Goal: Transaction & Acquisition: Purchase product/service

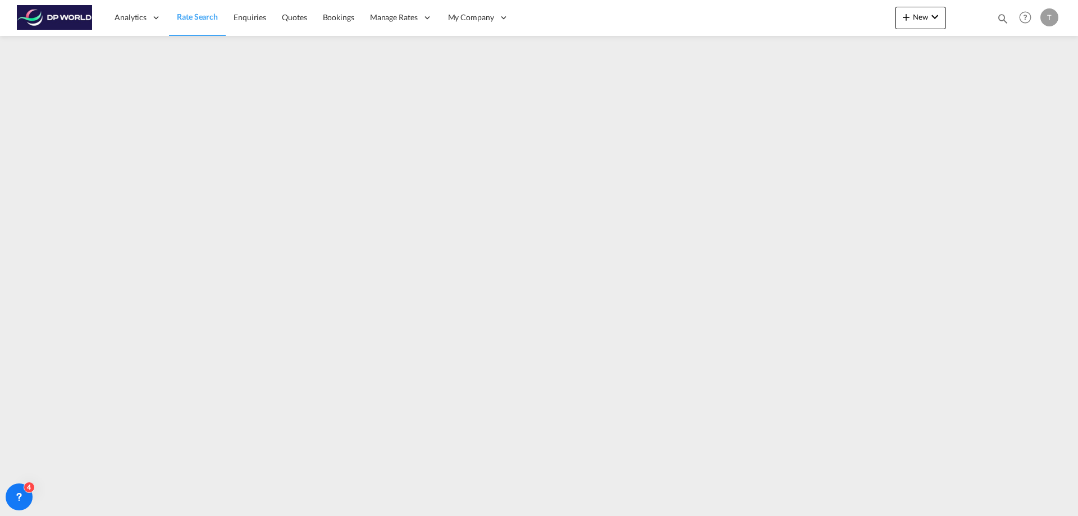
click at [1051, 21] on div "T" at bounding box center [1050, 17] width 18 height 18
click at [1028, 86] on button "Logout" at bounding box center [1036, 86] width 73 height 22
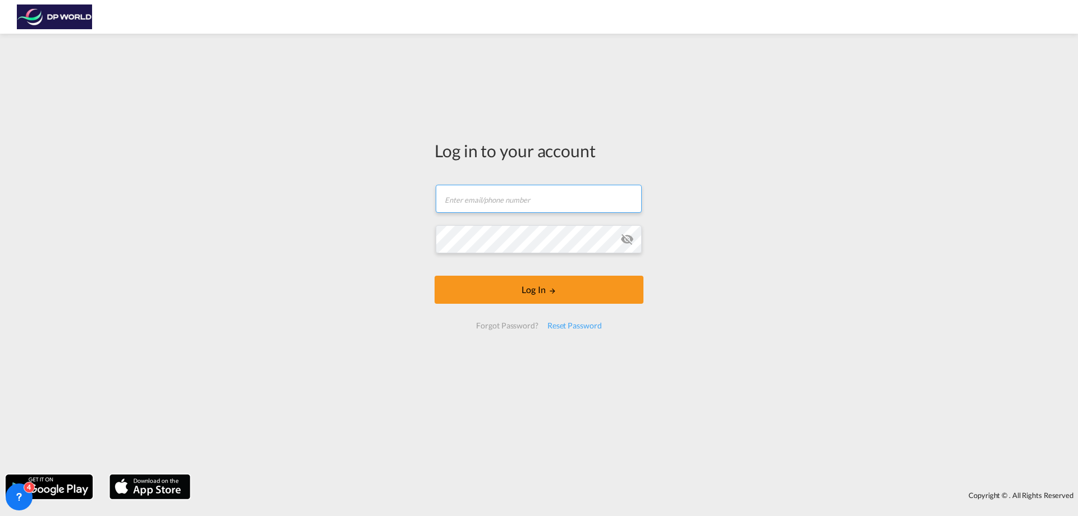
type input "[PERSON_NAME][EMAIL_ADDRESS][DOMAIN_NAME]"
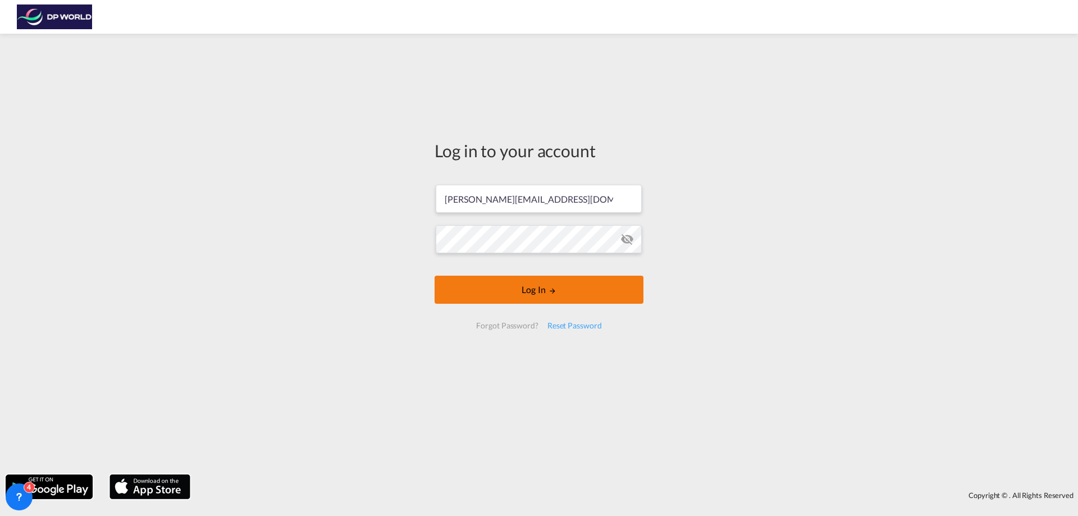
click at [540, 291] on form "[PERSON_NAME][EMAIL_ADDRESS][DOMAIN_NAME] Log In Forgot Password? Reset Password" at bounding box center [539, 257] width 209 height 167
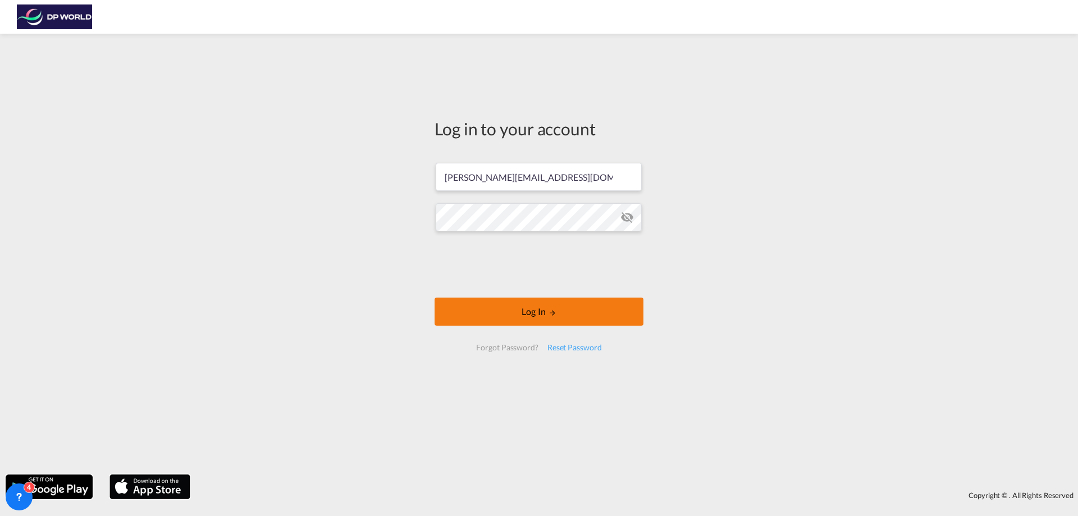
click at [541, 309] on button "Log In" at bounding box center [539, 312] width 209 height 28
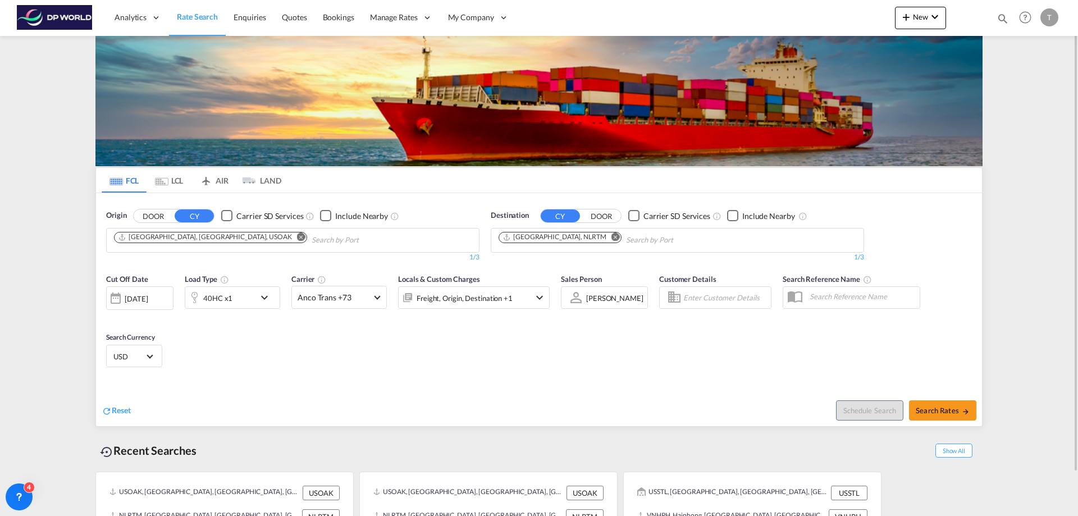
click at [297, 238] on md-icon "Remove" at bounding box center [301, 237] width 8 height 8
click at [177, 239] on body "Analytics Reports Dashboard Rate Search Enquiries Quotes Bookings" at bounding box center [539, 258] width 1078 height 516
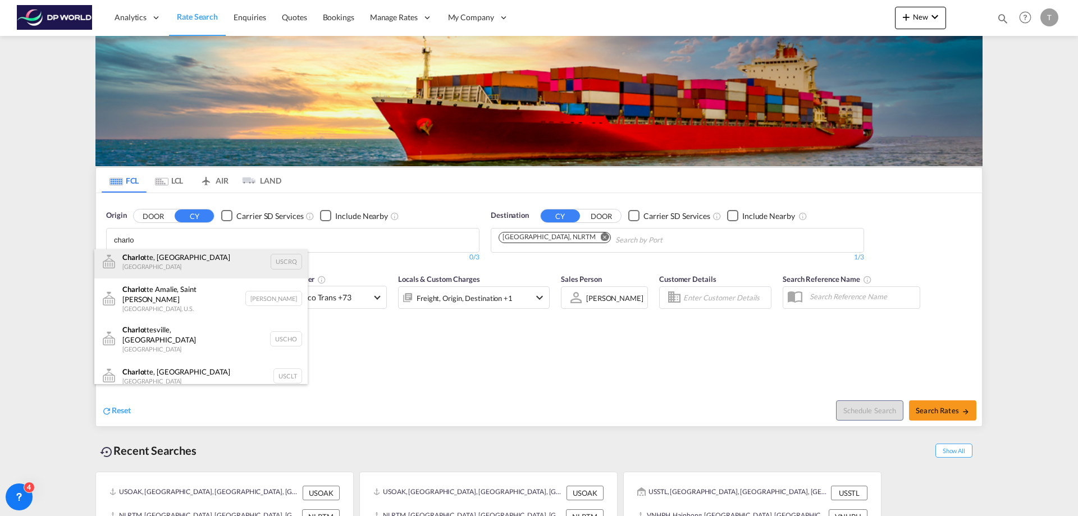
scroll to position [56, 0]
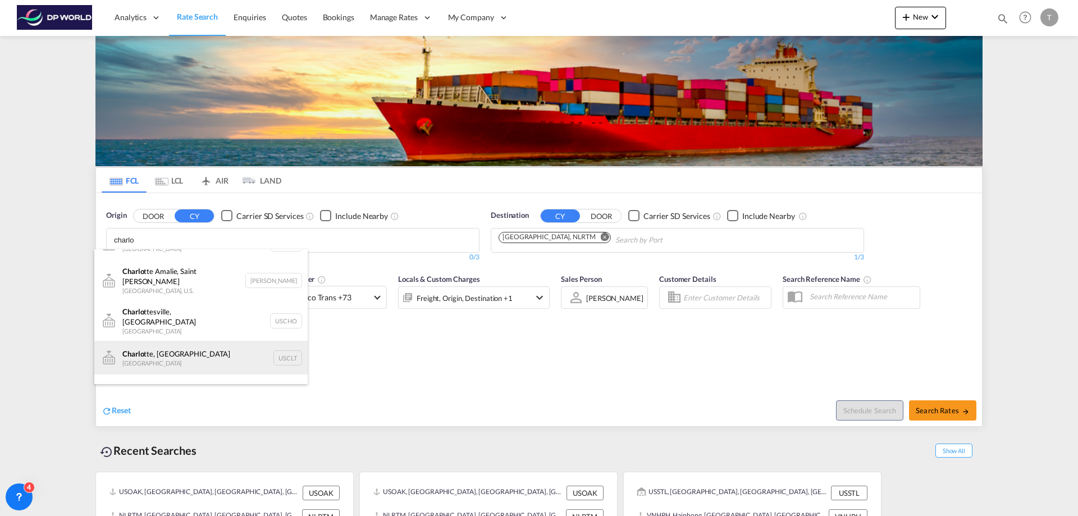
type input "charlo"
click at [209, 341] on div "Charlo tte, [GEOGRAPHIC_DATA] United States USCLT" at bounding box center [200, 358] width 213 height 34
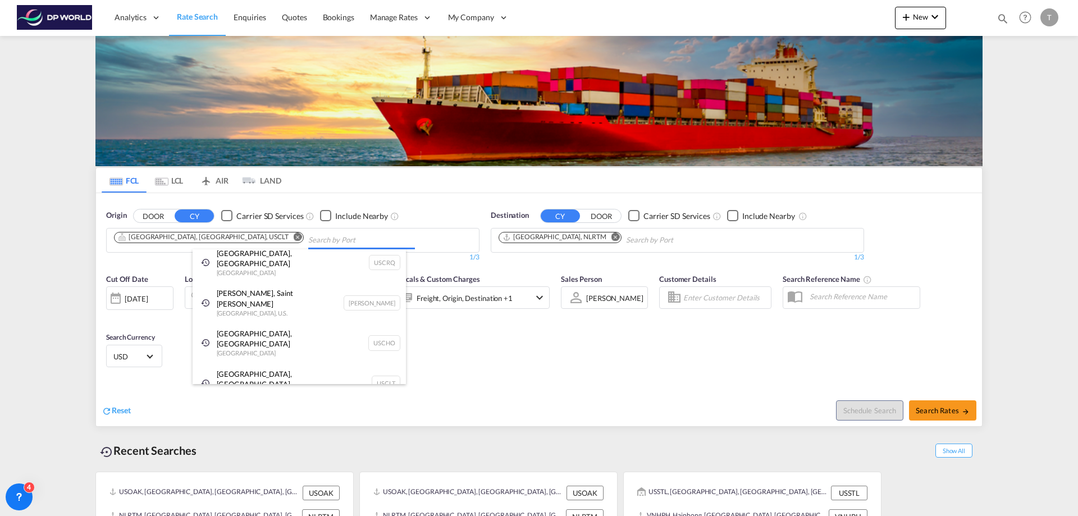
scroll to position [17, 0]
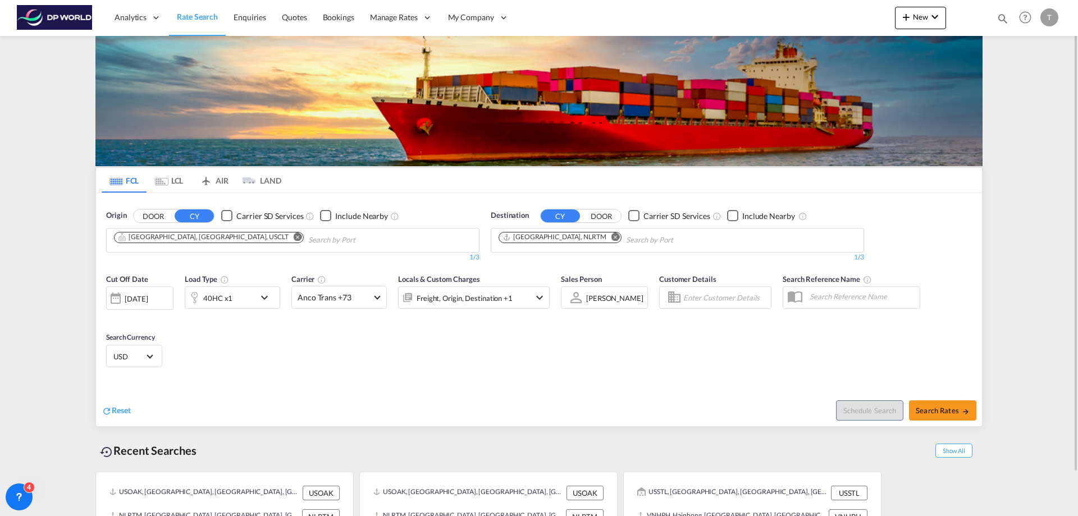
click at [612, 236] on md-icon "Remove" at bounding box center [616, 237] width 8 height 8
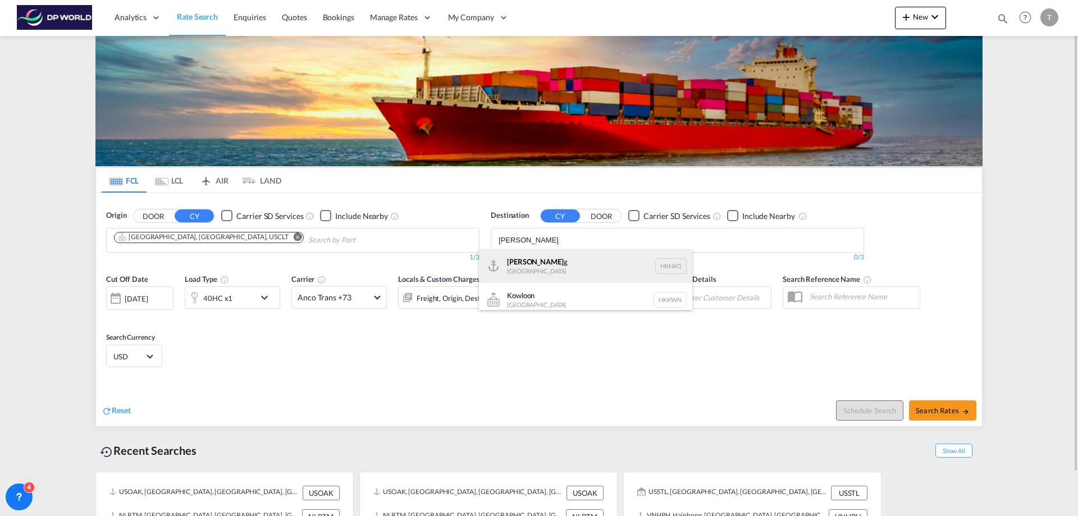
type input "[PERSON_NAME]"
click at [529, 261] on div "Hong Kon g [GEOGRAPHIC_DATA] [GEOGRAPHIC_DATA]" at bounding box center [585, 266] width 213 height 34
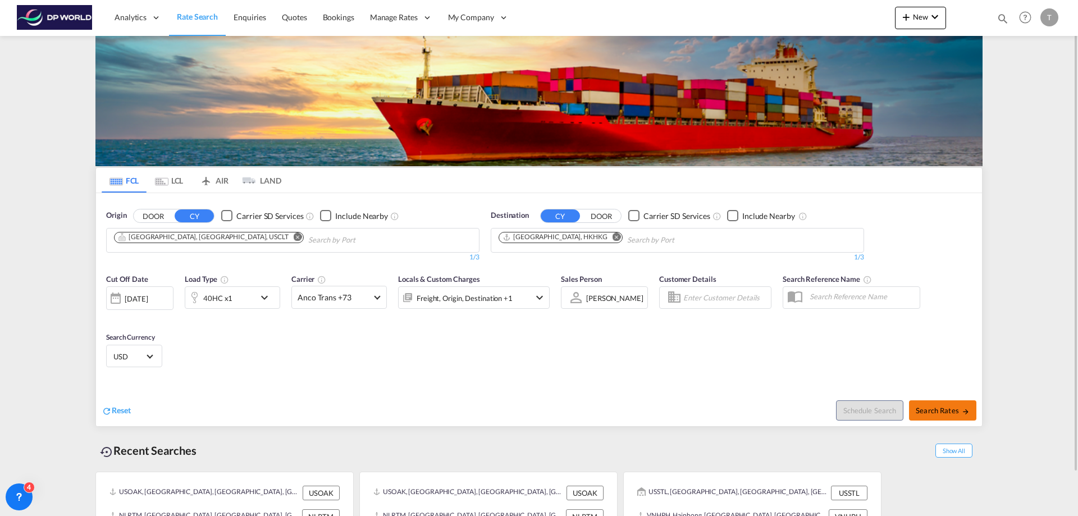
click at [934, 412] on span "Search Rates" at bounding box center [943, 410] width 54 height 9
type input "USCLT to HKHKG / [DATE]"
